Goal: Information Seeking & Learning: Check status

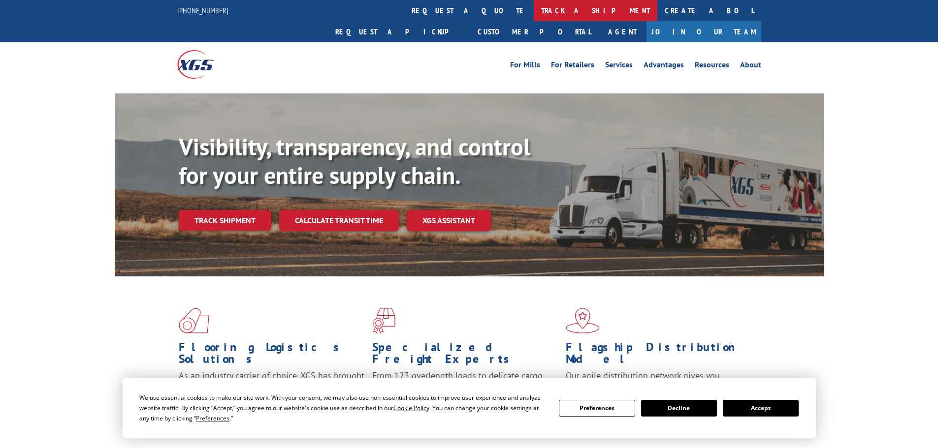
click at [534, 14] on link "track a shipment" at bounding box center [596, 10] width 124 height 21
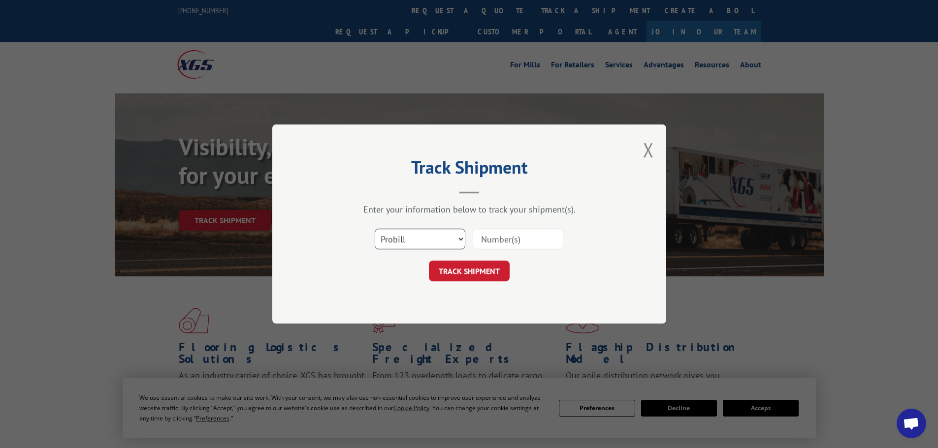
click at [399, 244] on select "Select category... Probill BOL PO" at bounding box center [420, 239] width 91 height 21
select select "po"
click at [375, 229] on select "Select category... Probill BOL PO" at bounding box center [420, 239] width 91 height 21
paste input "12537075"
type input "12537075"
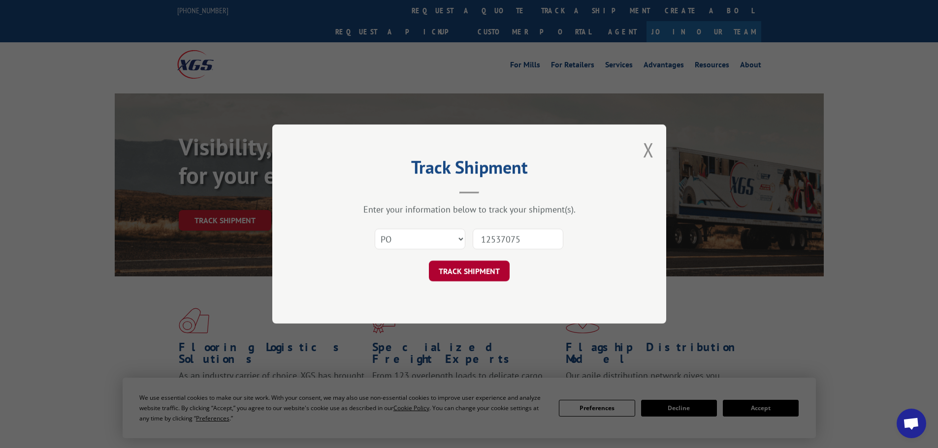
click at [470, 271] on button "TRACK SHIPMENT" at bounding box center [469, 271] width 81 height 21
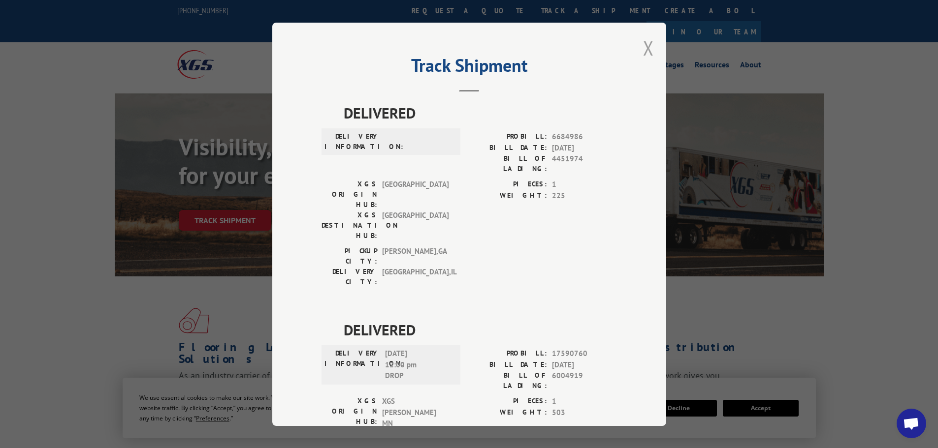
click at [643, 51] on button "Close modal" at bounding box center [648, 48] width 11 height 26
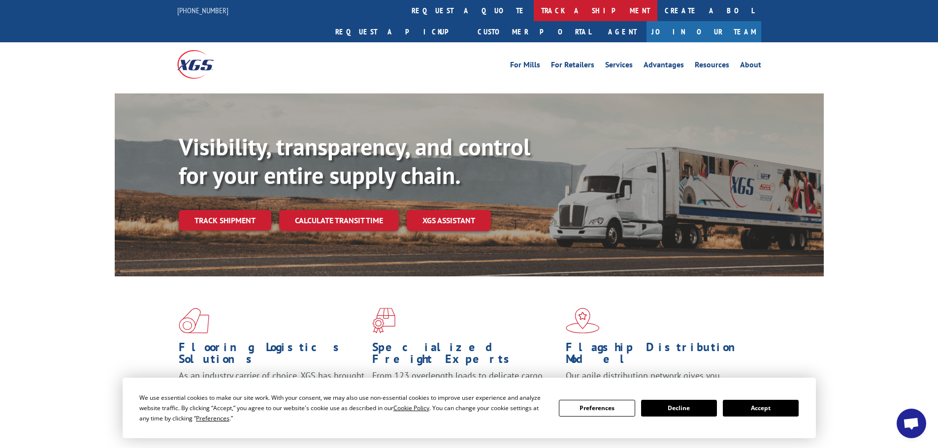
click at [534, 7] on link "track a shipment" at bounding box center [596, 10] width 124 height 21
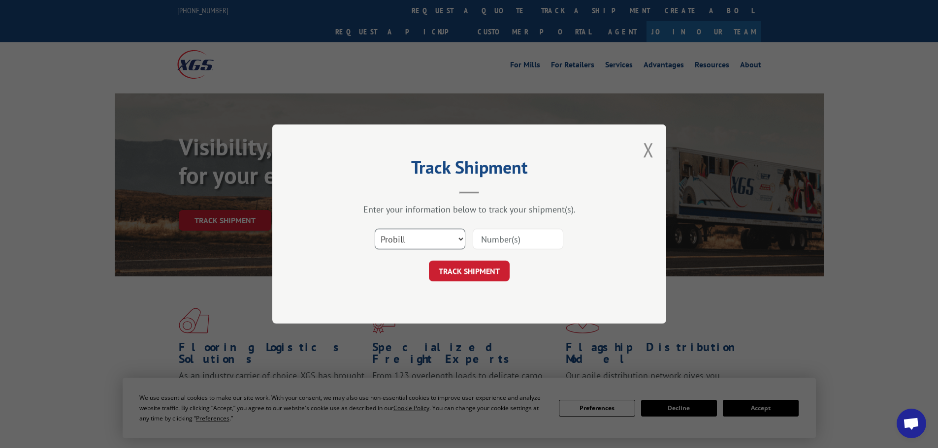
click at [392, 241] on select "Select category... Probill BOL PO" at bounding box center [420, 239] width 91 height 21
select select "po"
click at [375, 229] on select "Select category... Probill BOL PO" at bounding box center [420, 239] width 91 height 21
paste input "12537076"
type input "12537076"
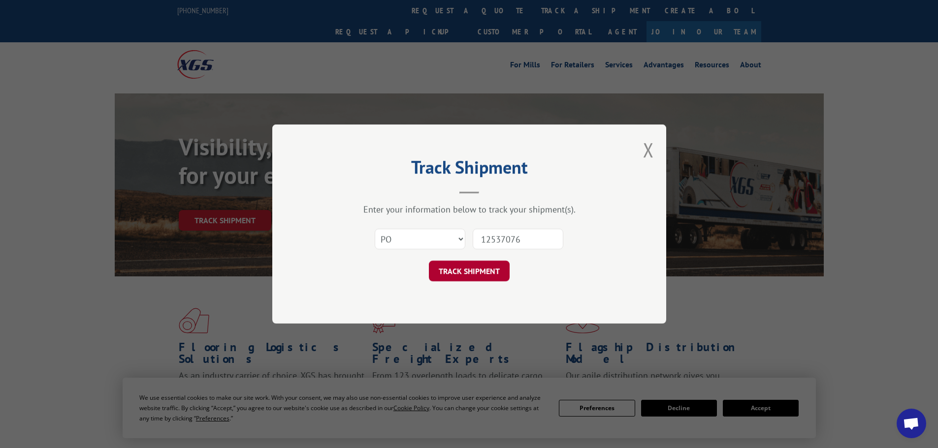
click at [475, 269] on button "TRACK SHIPMENT" at bounding box center [469, 271] width 81 height 21
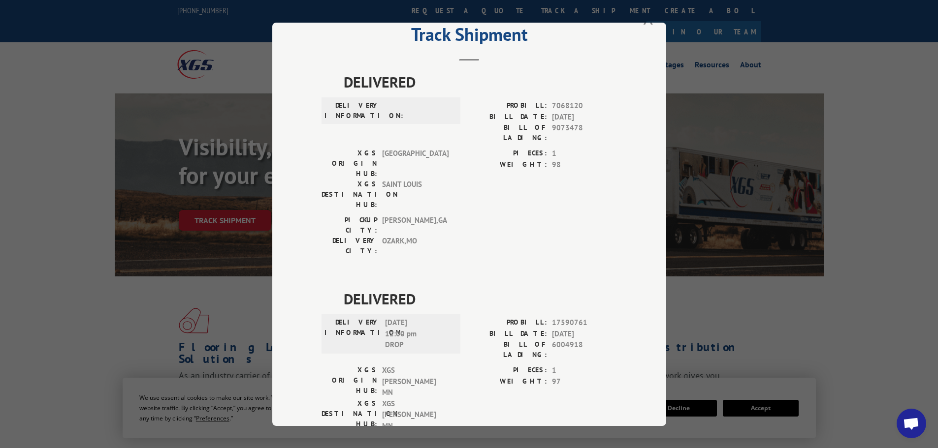
scroll to position [48, 0]
